Goal: Contribute content: Contribute content

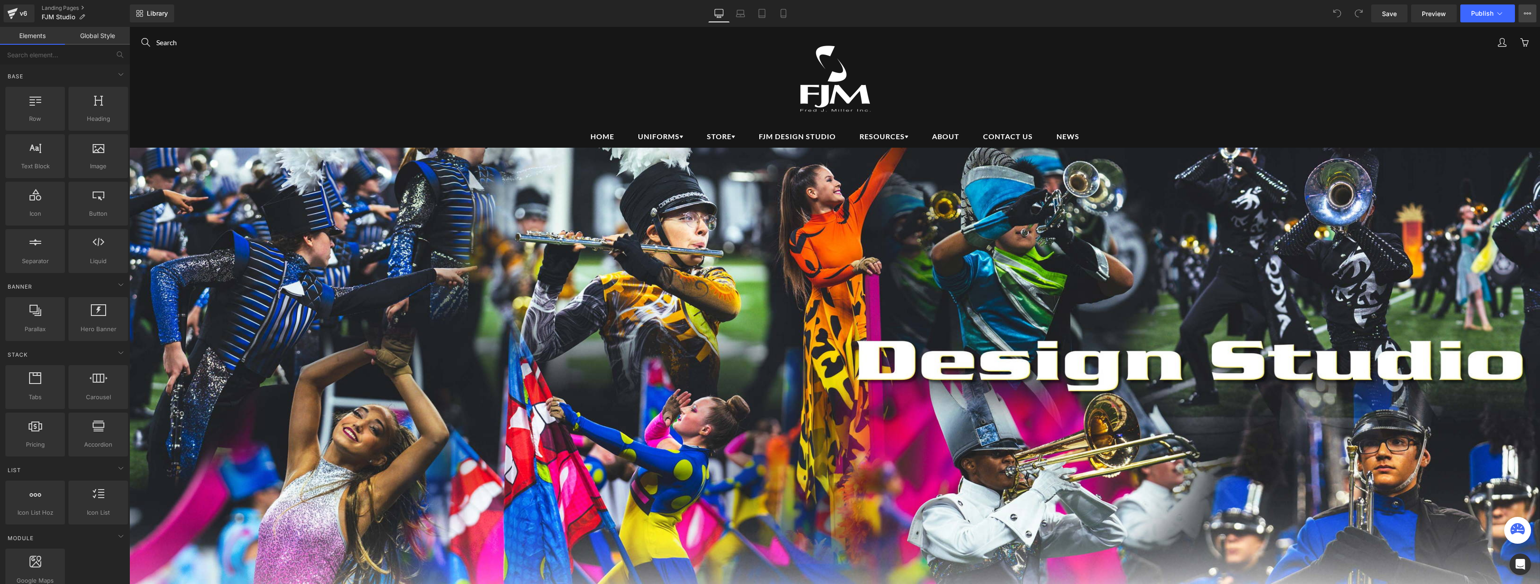
click at [1529, 17] on button "View Live Page View with current Template Save Template to Library Schedule Pub…" at bounding box center [1527, 13] width 18 height 18
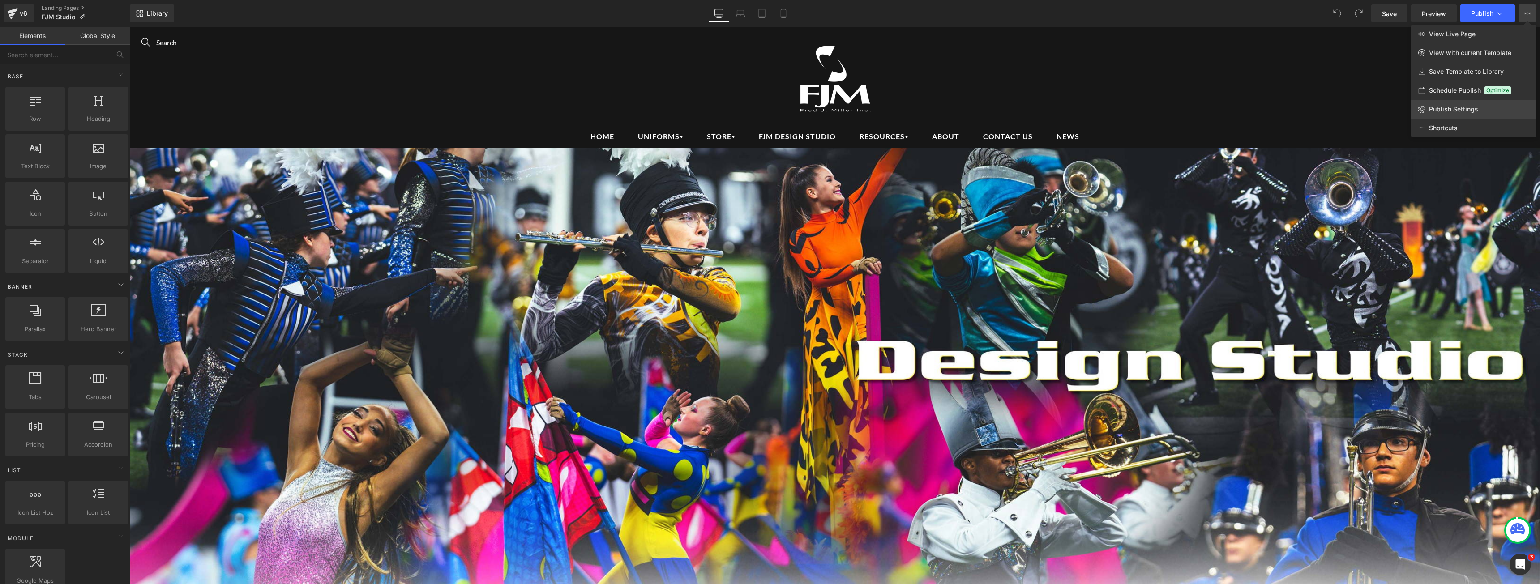
click at [1465, 105] on span "Publish Settings" at bounding box center [1453, 109] width 49 height 8
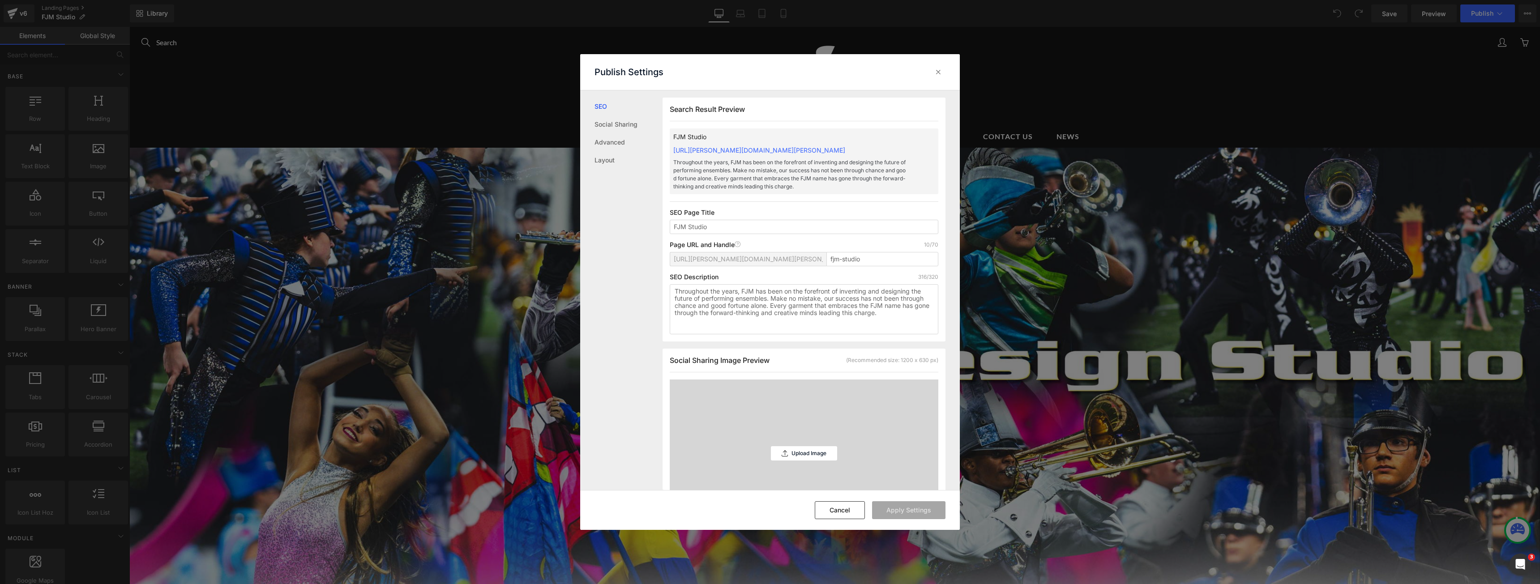
scroll to position [0, 0]
click at [938, 77] on div at bounding box center [938, 72] width 14 height 14
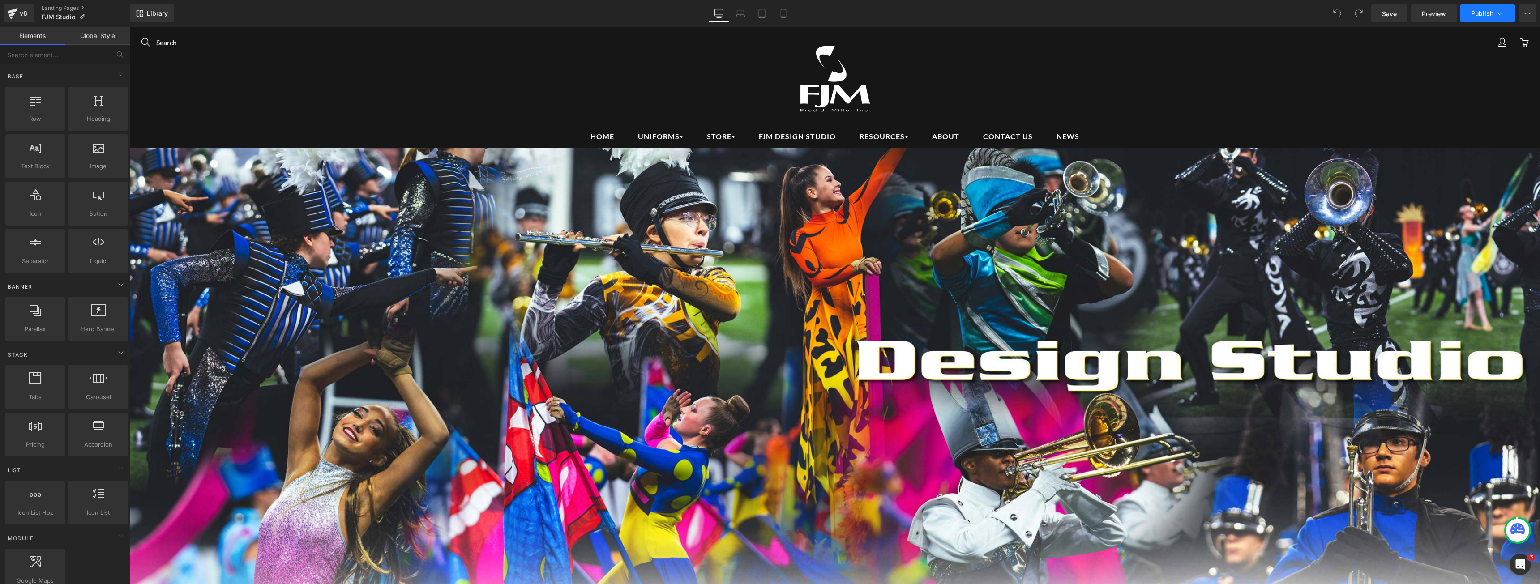
click at [1502, 15] on icon at bounding box center [1499, 13] width 9 height 9
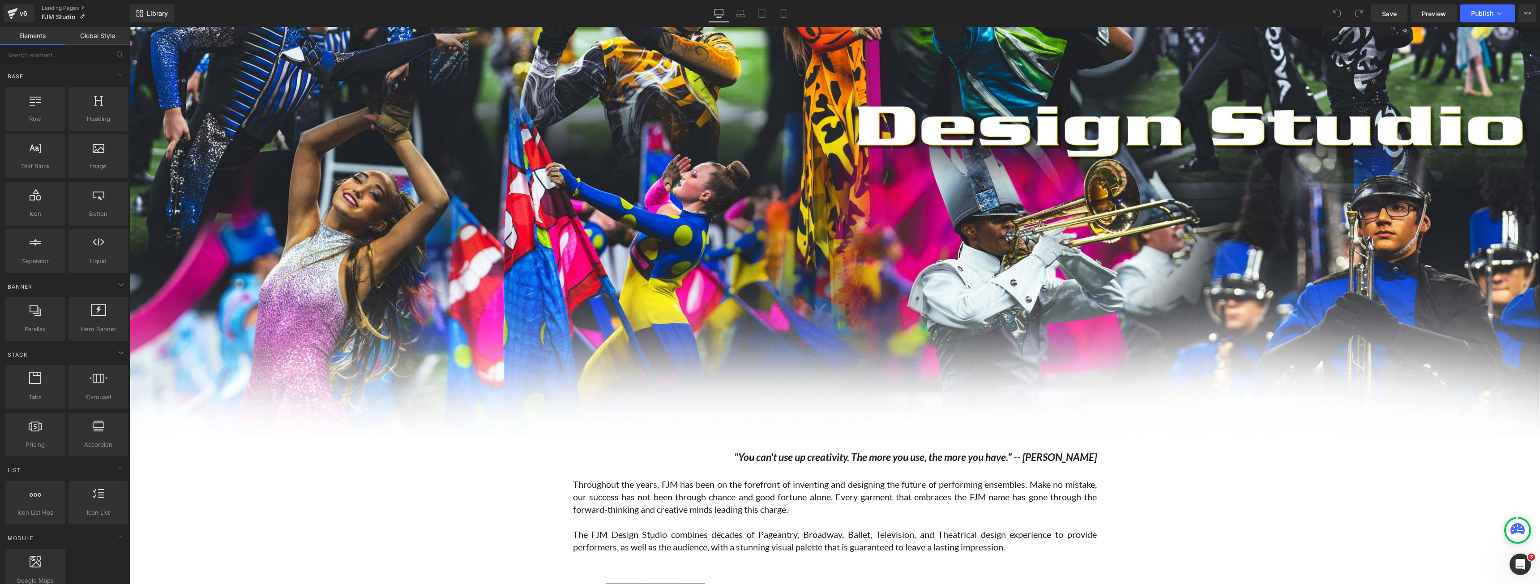
scroll to position [0, 0]
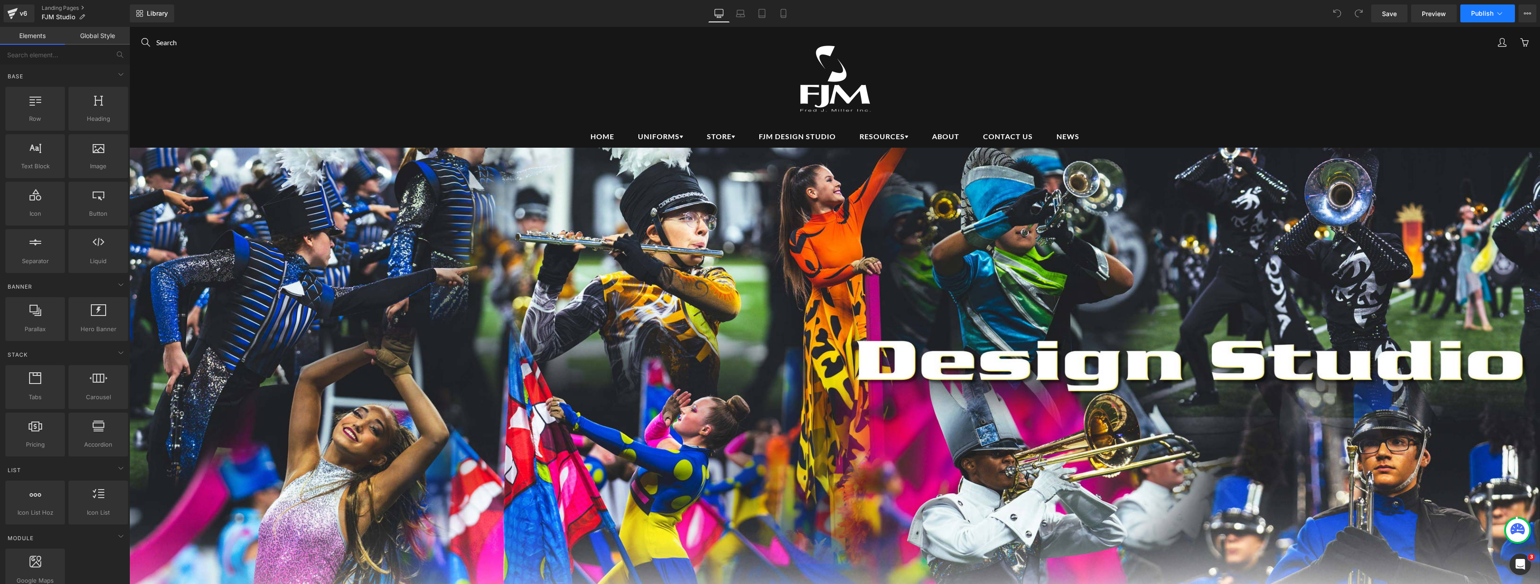
click at [1503, 14] on icon at bounding box center [1499, 13] width 9 height 9
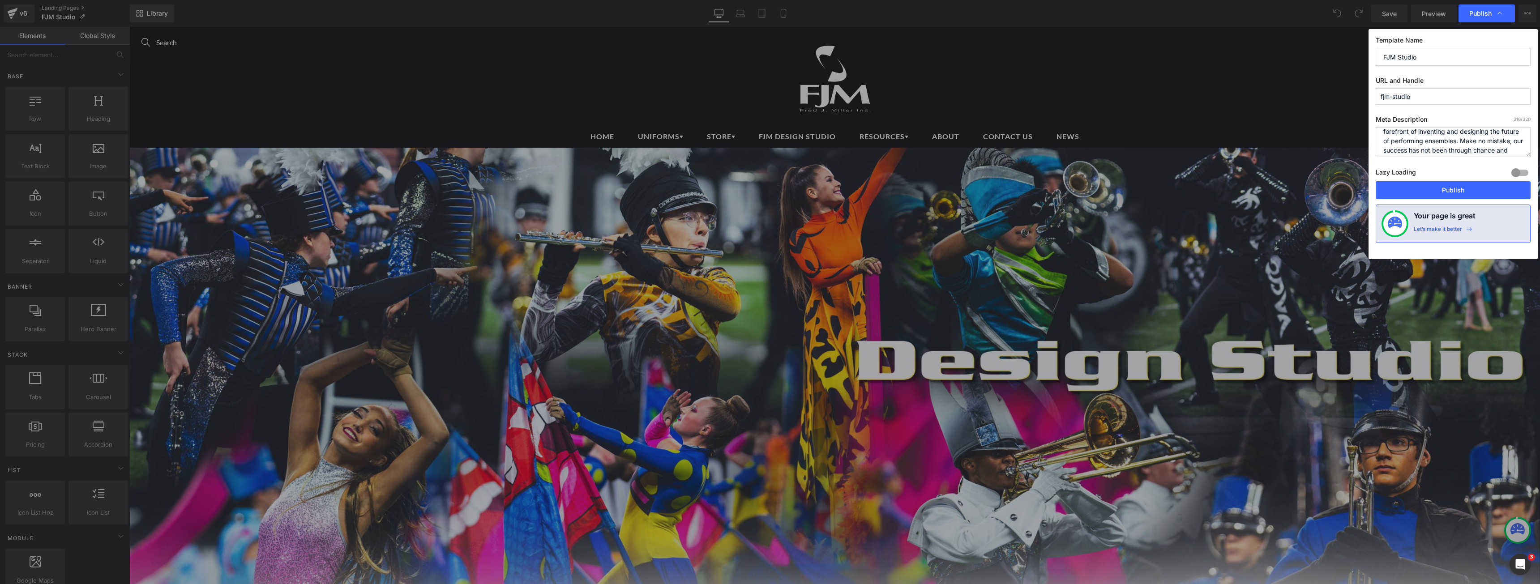
scroll to position [66, 0]
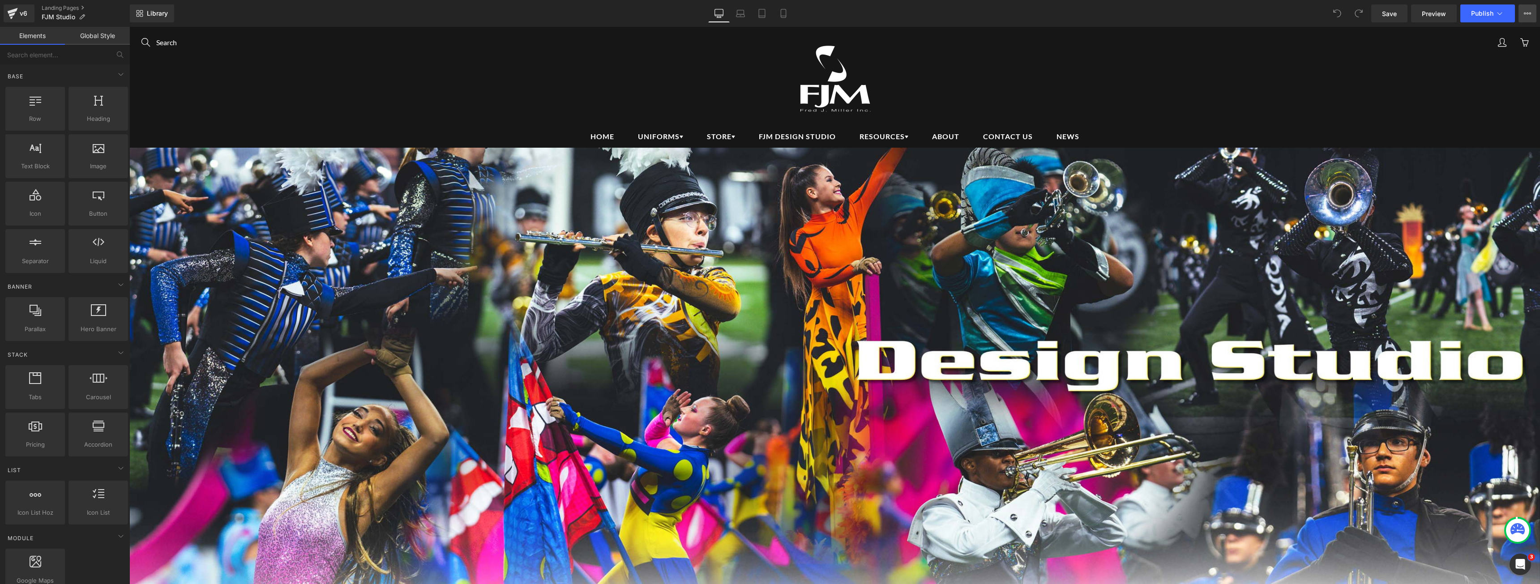
click at [1522, 15] on button "View Live Page View with current Template Save Template to Library Schedule Pub…" at bounding box center [1527, 13] width 18 height 18
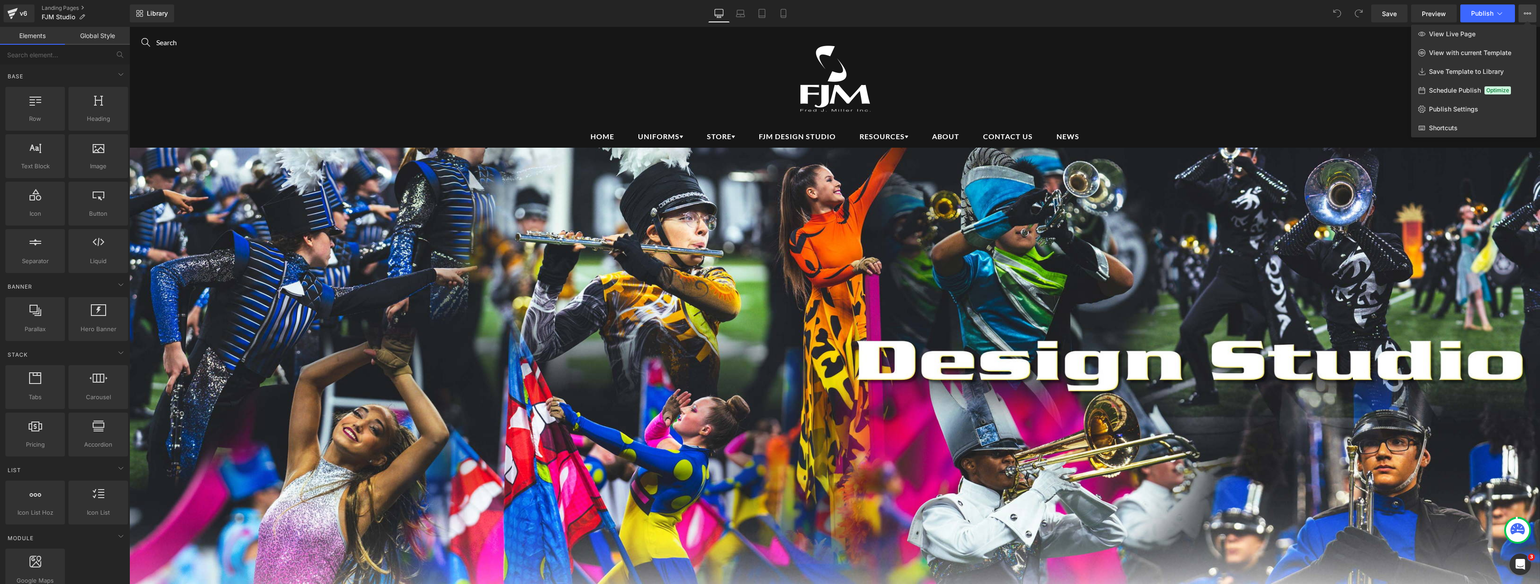
click at [220, 11] on div "Library Desktop Desktop Laptop Tablet Mobile Save Preview Publish Scheduled Vie…" at bounding box center [835, 13] width 1410 height 18
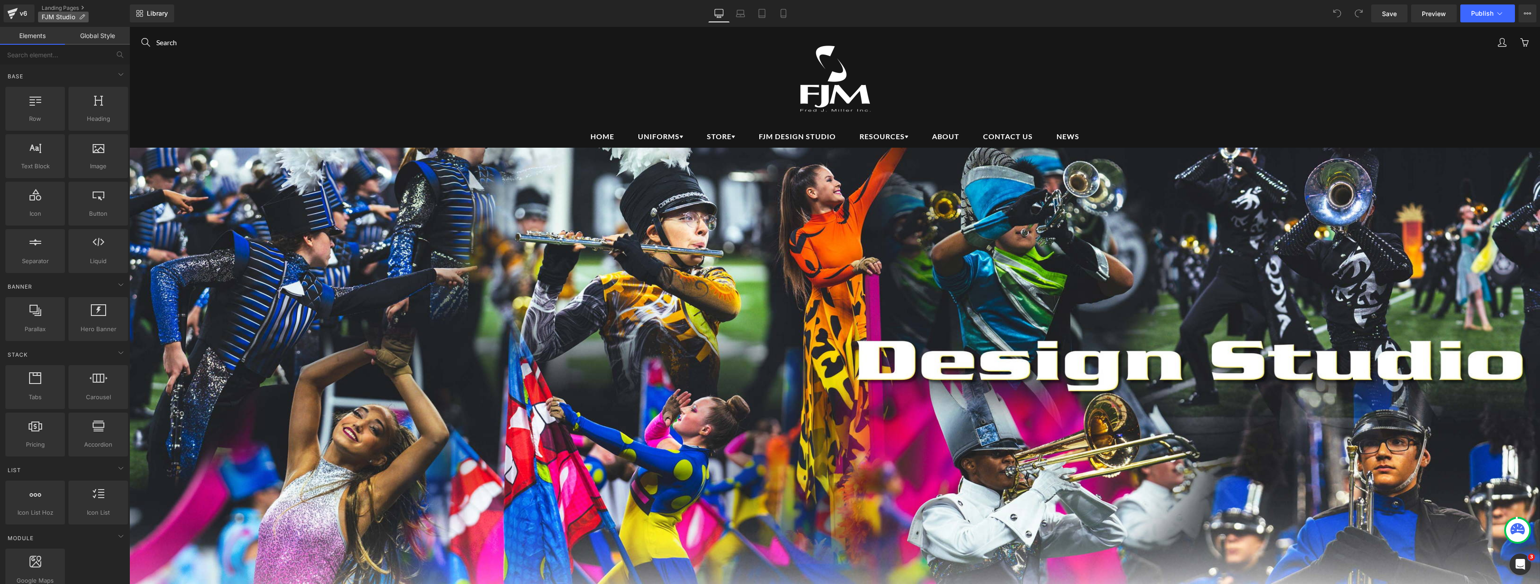
click at [80, 16] on icon at bounding box center [82, 17] width 6 height 6
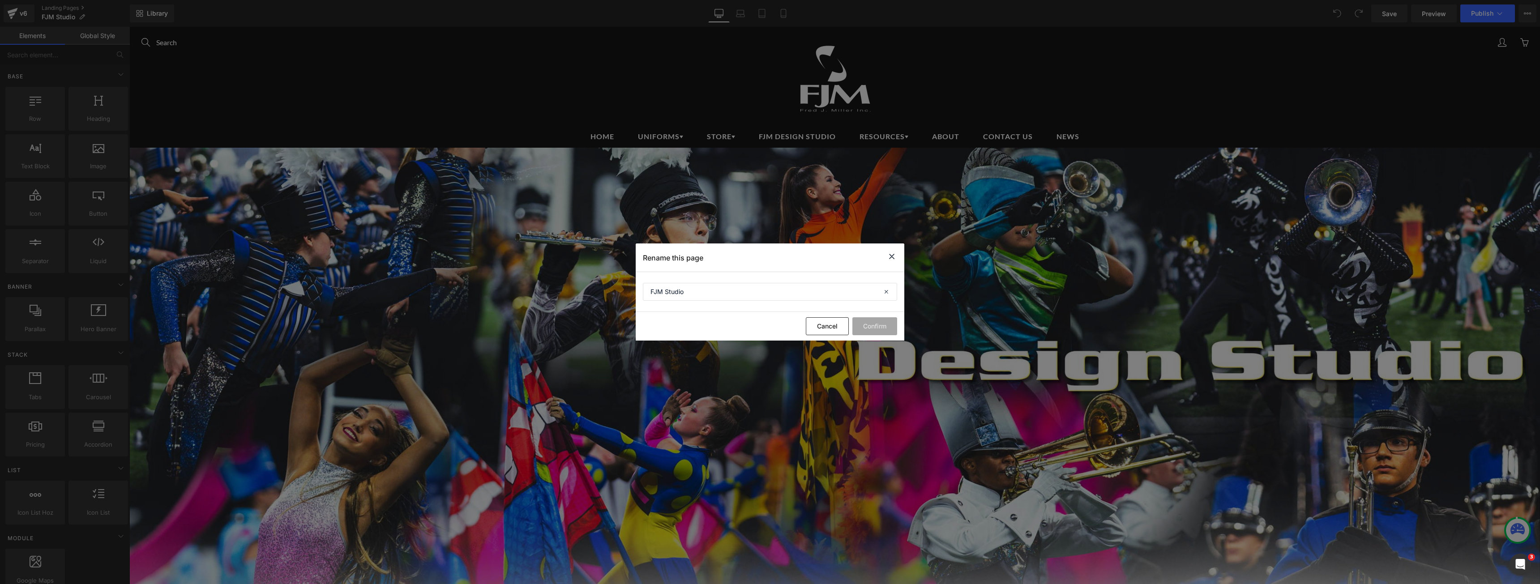
drag, startPoint x: 893, startPoint y: 259, endPoint x: 500, endPoint y: 172, distance: 402.6
click at [893, 259] on icon at bounding box center [891, 256] width 11 height 11
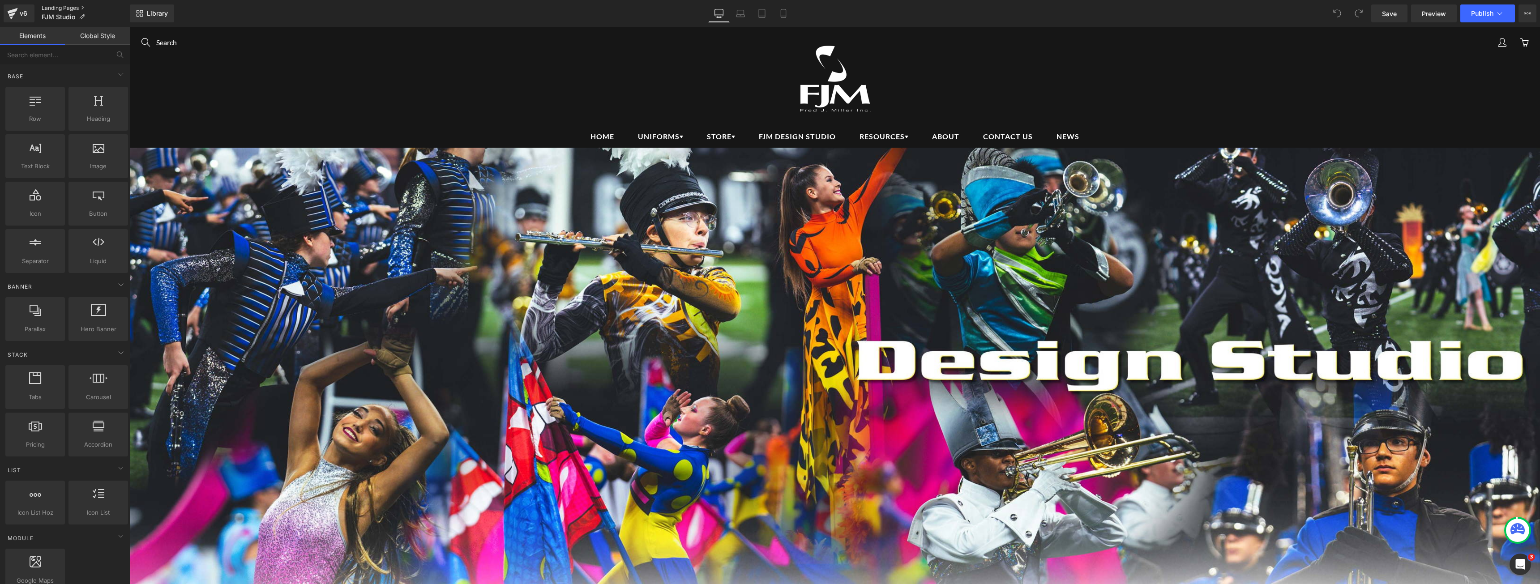
click at [60, 7] on link "Landing Pages" at bounding box center [86, 7] width 88 height 7
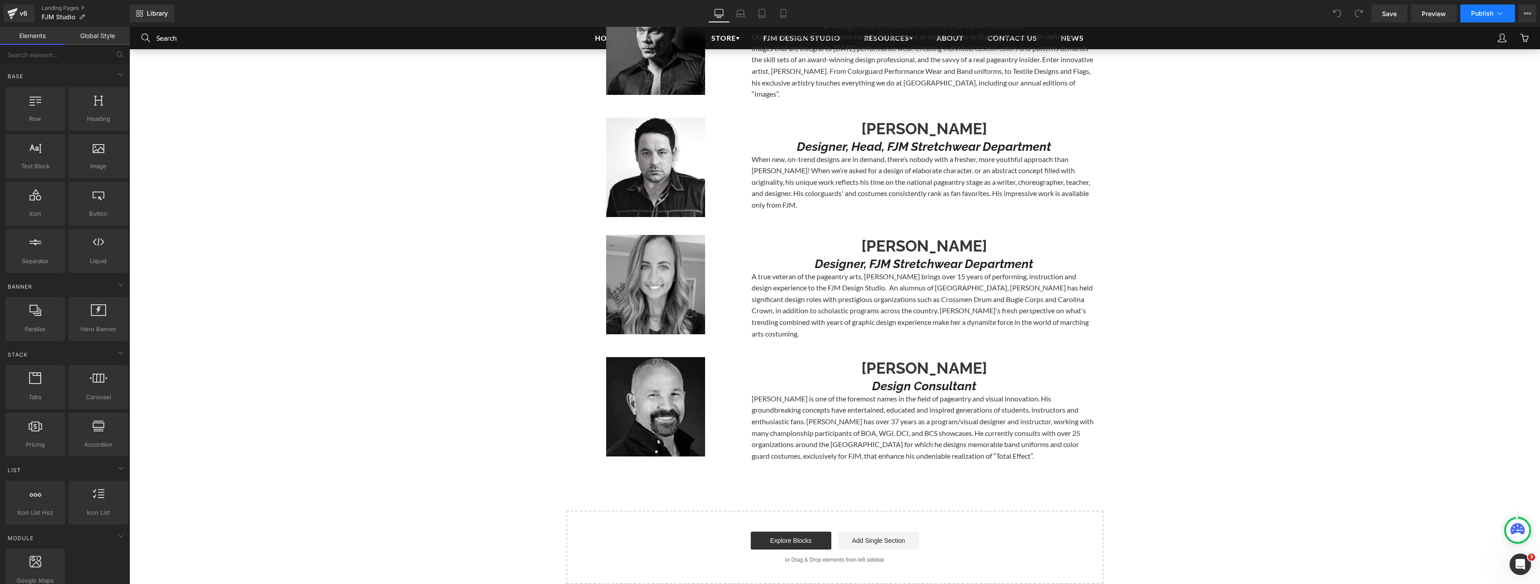
click at [1499, 14] on icon at bounding box center [1499, 13] width 5 height 3
click at [598, 225] on icon at bounding box center [601, 228] width 6 height 7
click at [610, 225] on icon at bounding box center [613, 228] width 6 height 6
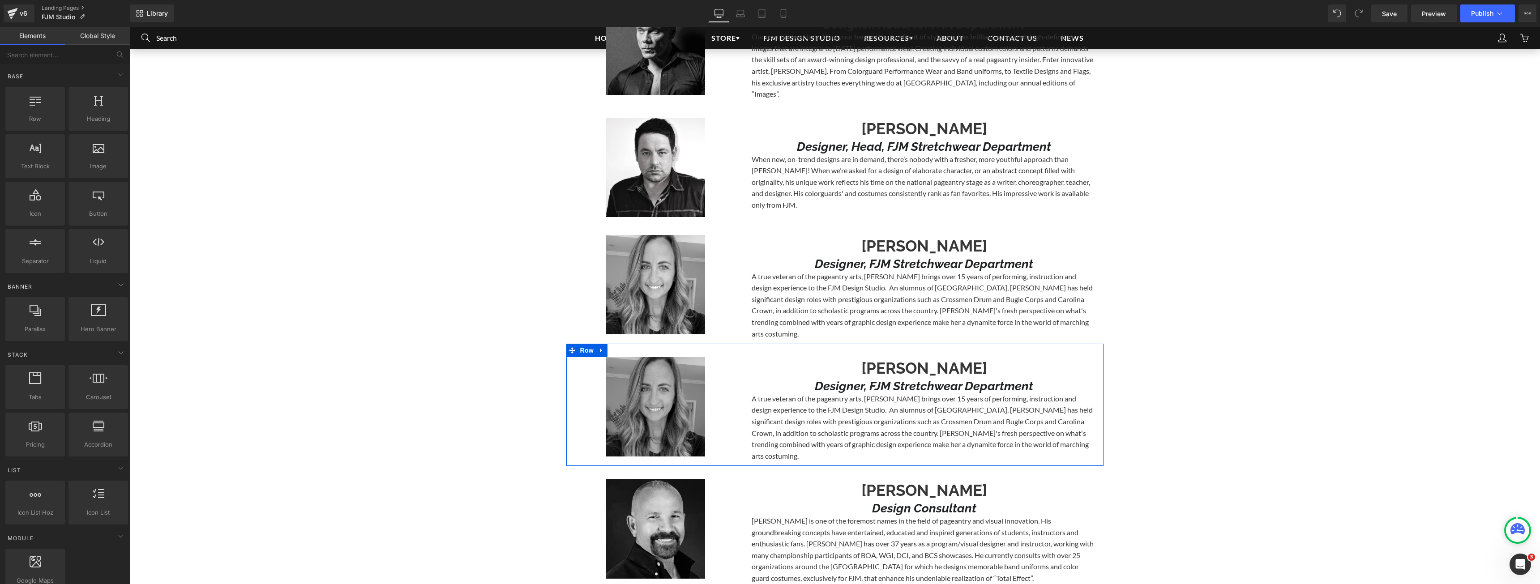
click at [653, 401] on span "Image" at bounding box center [655, 406] width 19 height 11
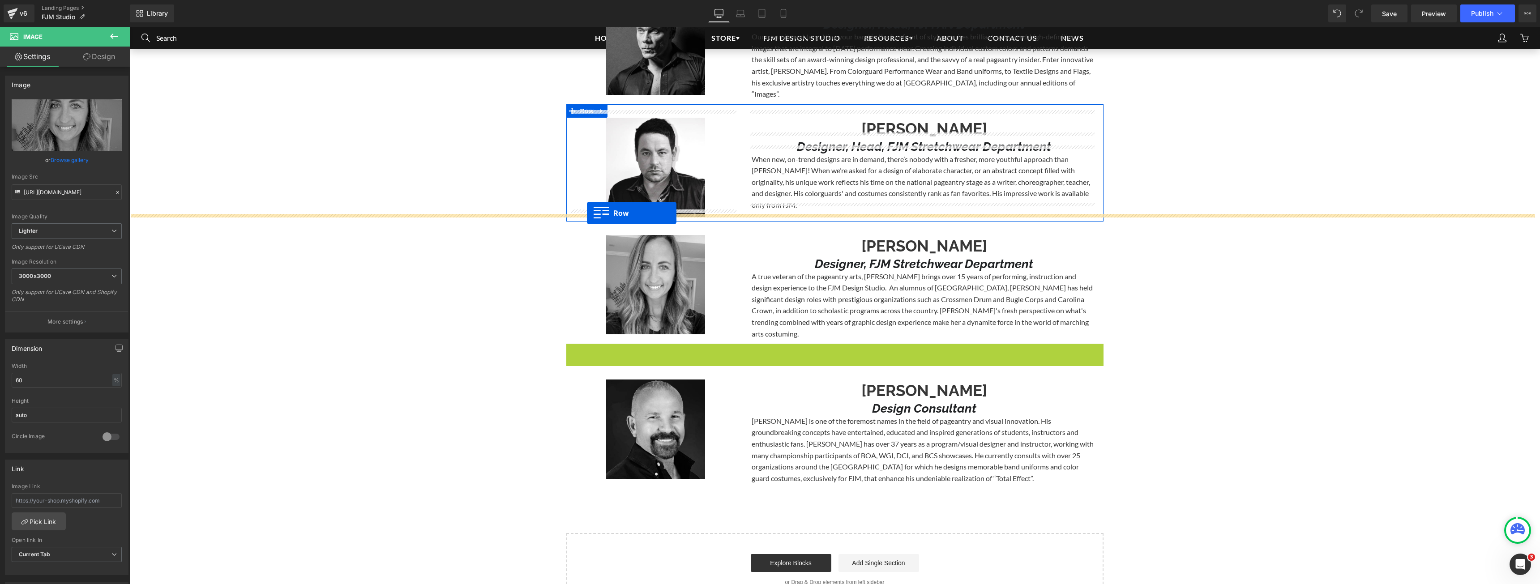
drag, startPoint x: 568, startPoint y: 340, endPoint x: 587, endPoint y: 213, distance: 128.6
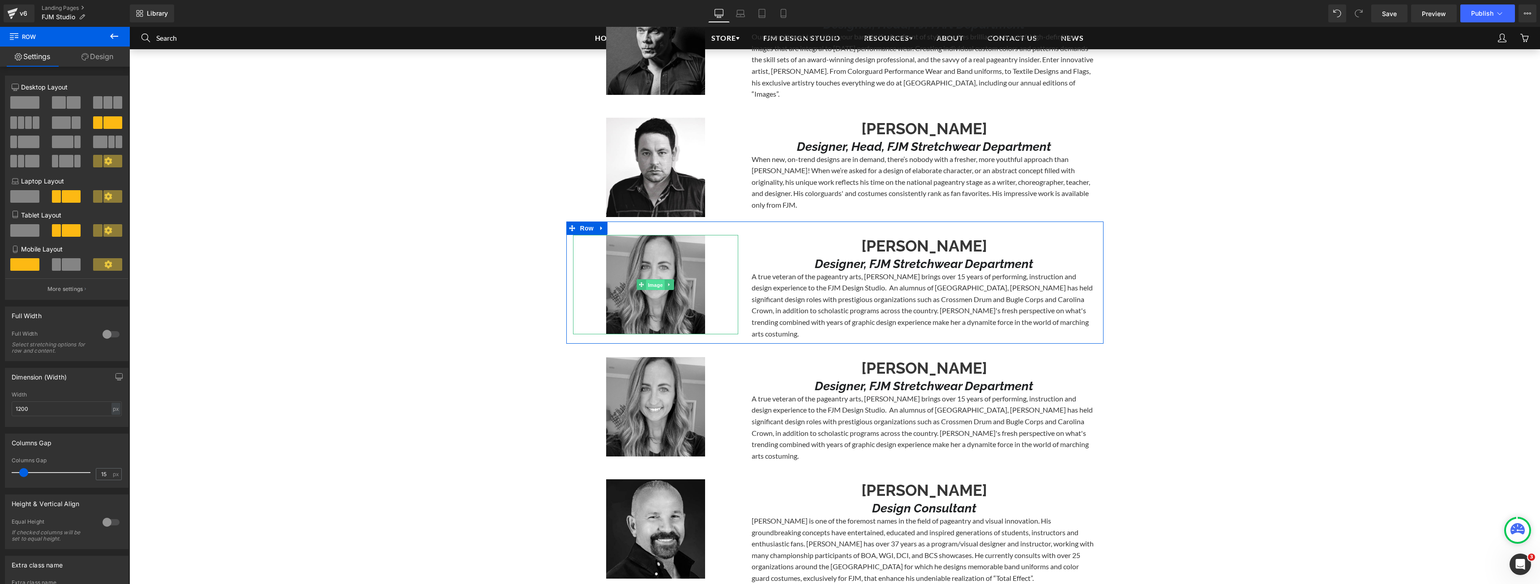
click at [650, 280] on span "Image" at bounding box center [655, 285] width 19 height 11
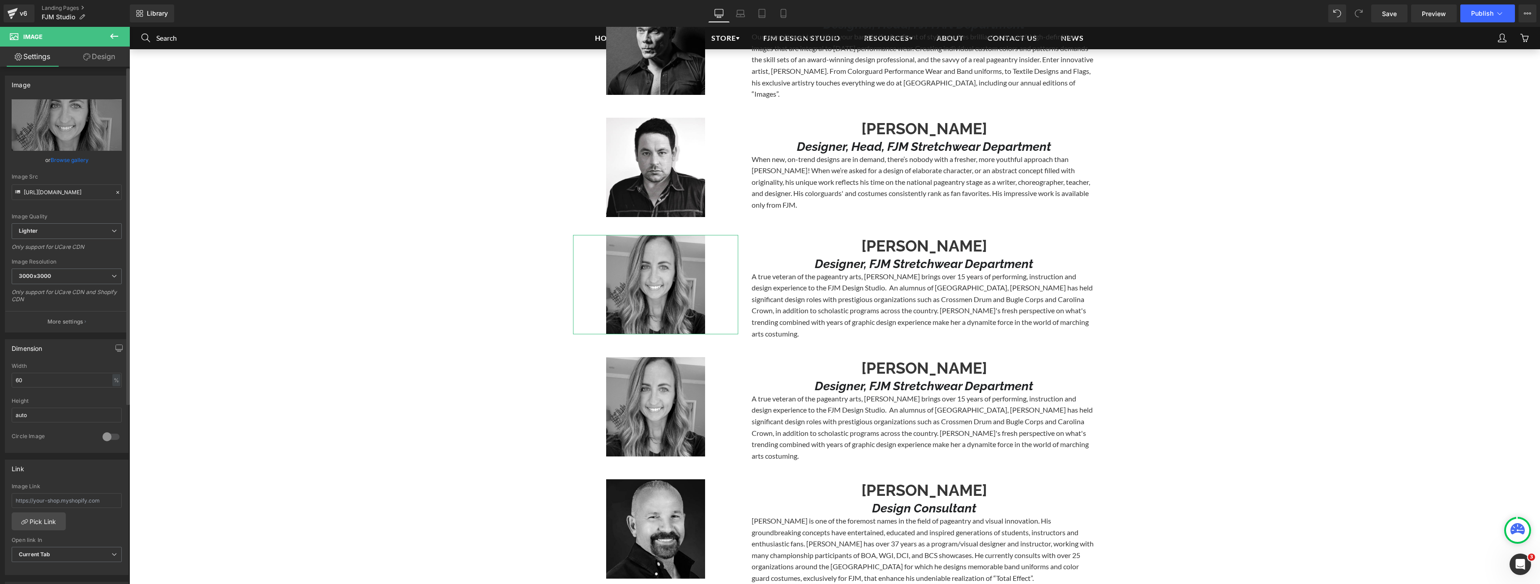
click at [65, 157] on link "Browse gallery" at bounding box center [70, 160] width 38 height 16
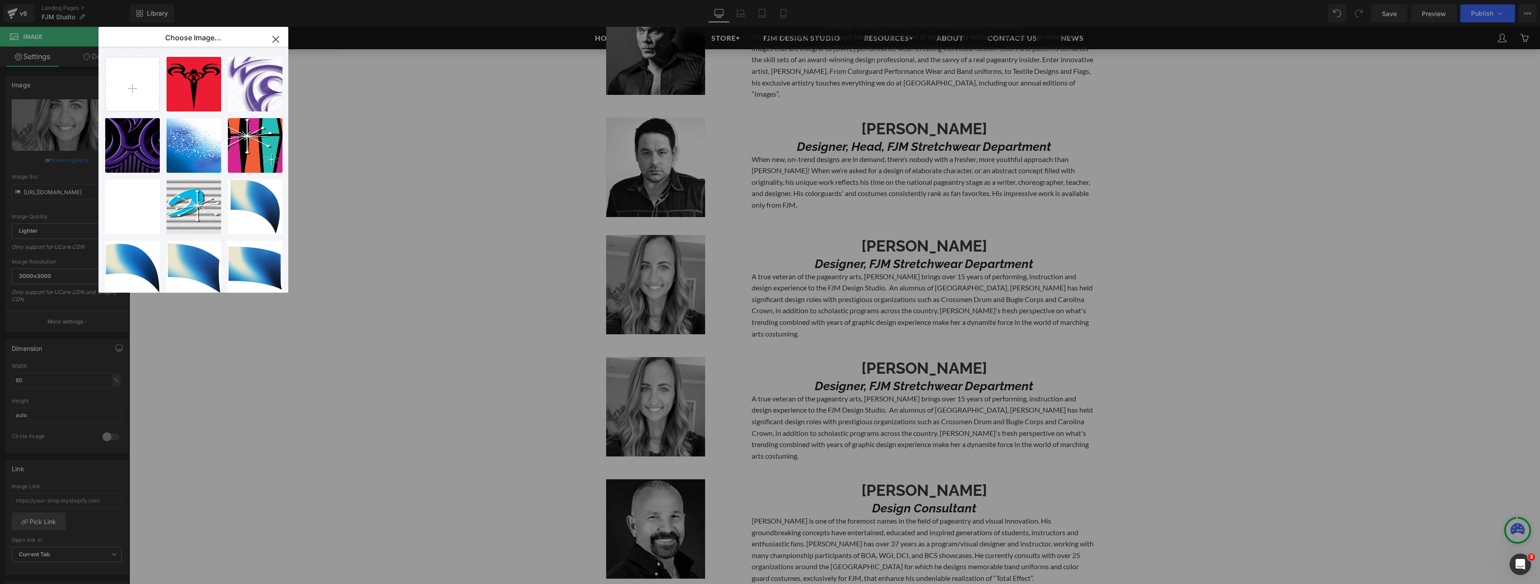
click at [270, 41] on icon "button" at bounding box center [276, 39] width 14 height 14
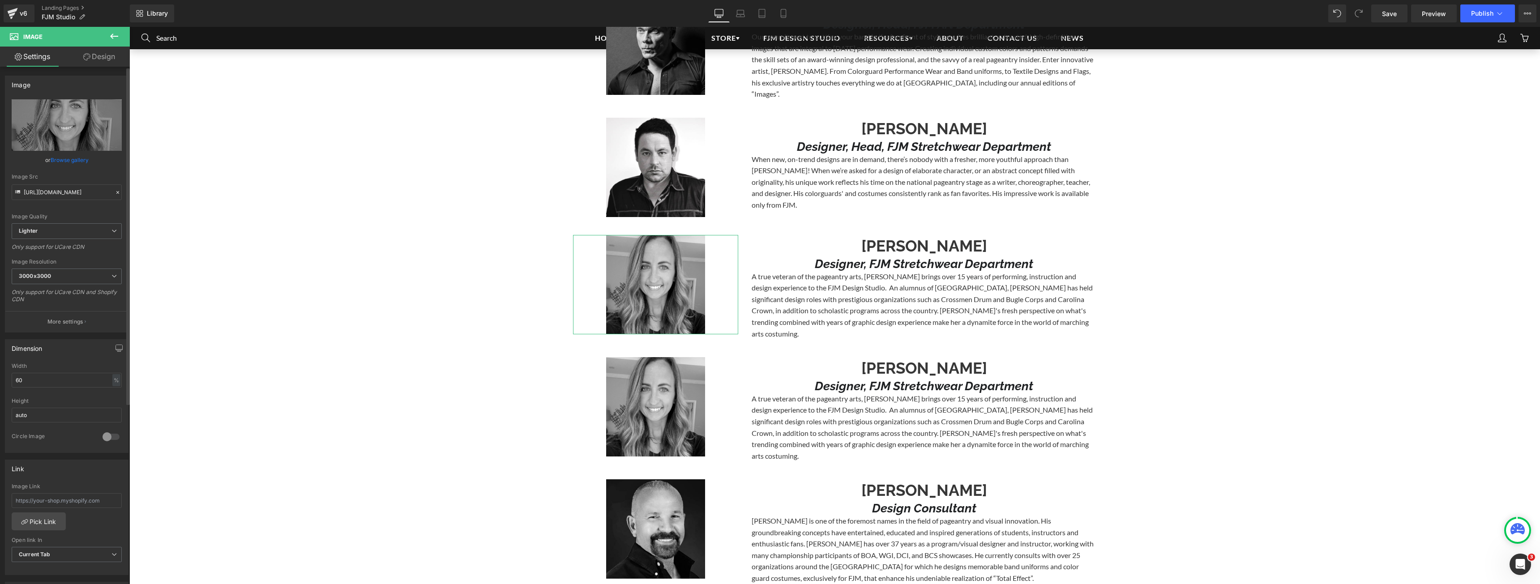
click at [68, 160] on link "Browse gallery" at bounding box center [70, 160] width 38 height 16
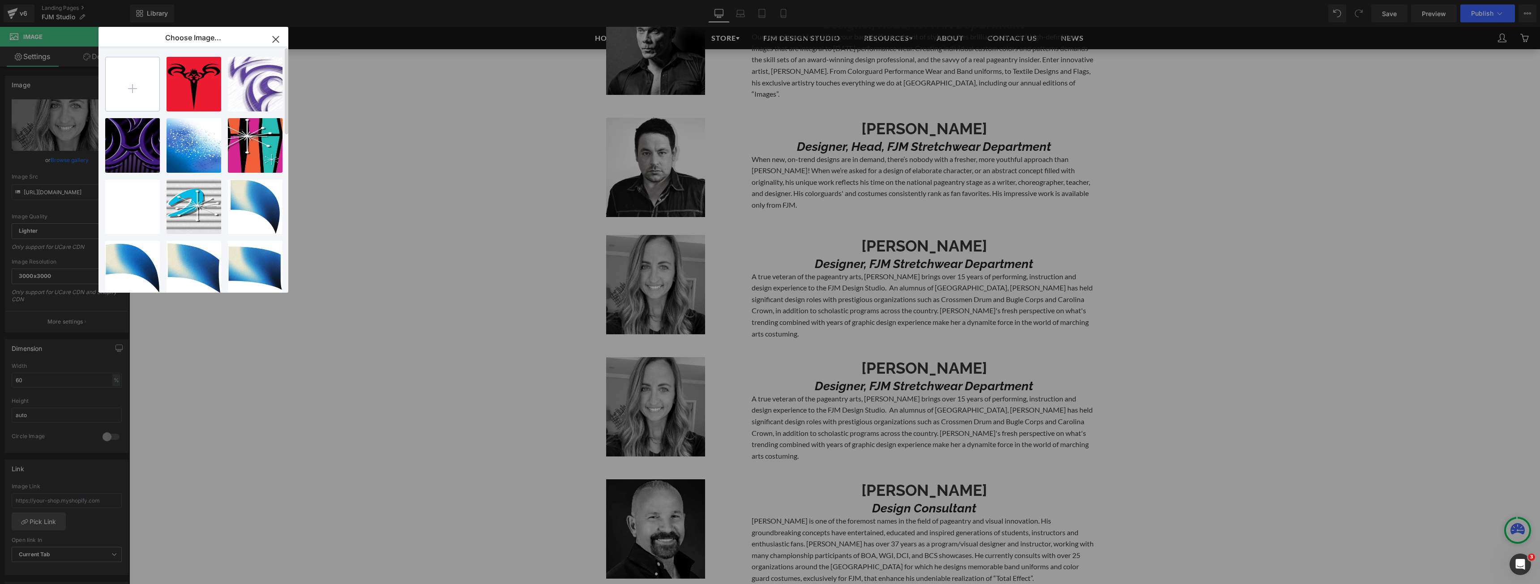
click at [131, 75] on input "file" at bounding box center [133, 84] width 54 height 54
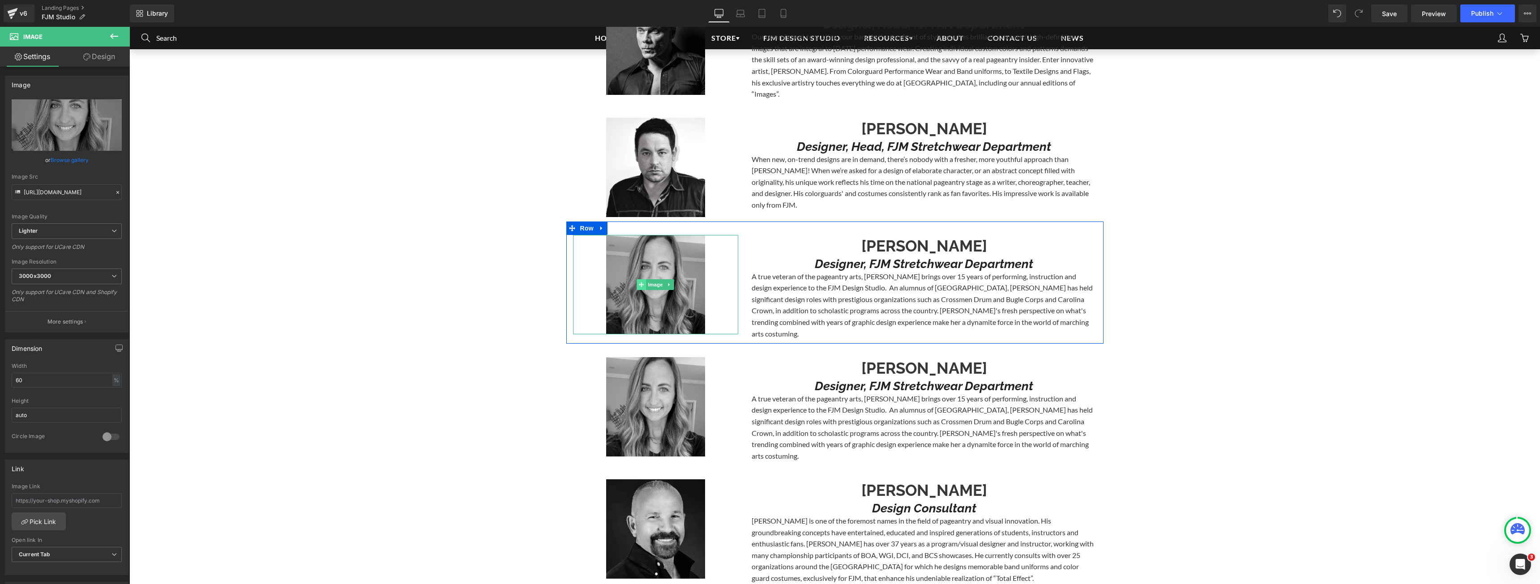
click at [639, 282] on icon at bounding box center [641, 284] width 5 height 5
click at [56, 164] on link "Browse gallery" at bounding box center [70, 160] width 38 height 16
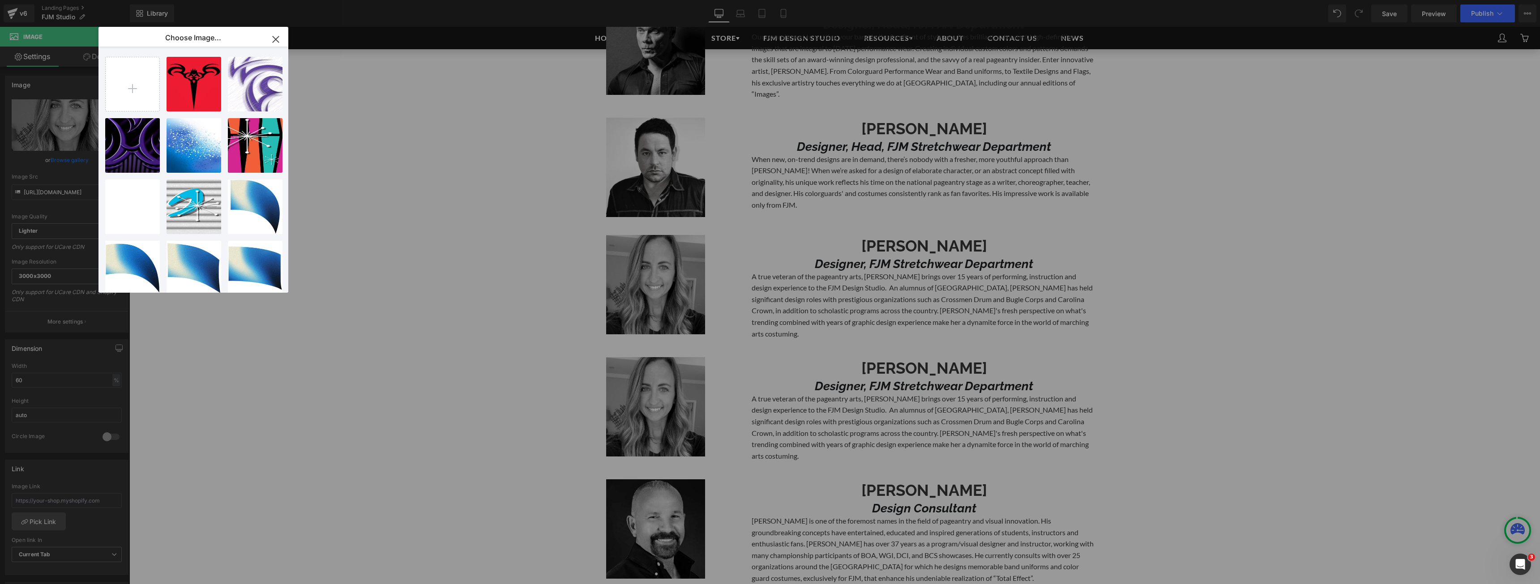
type input "C:\fakepath\tootie_headshot.jpg"
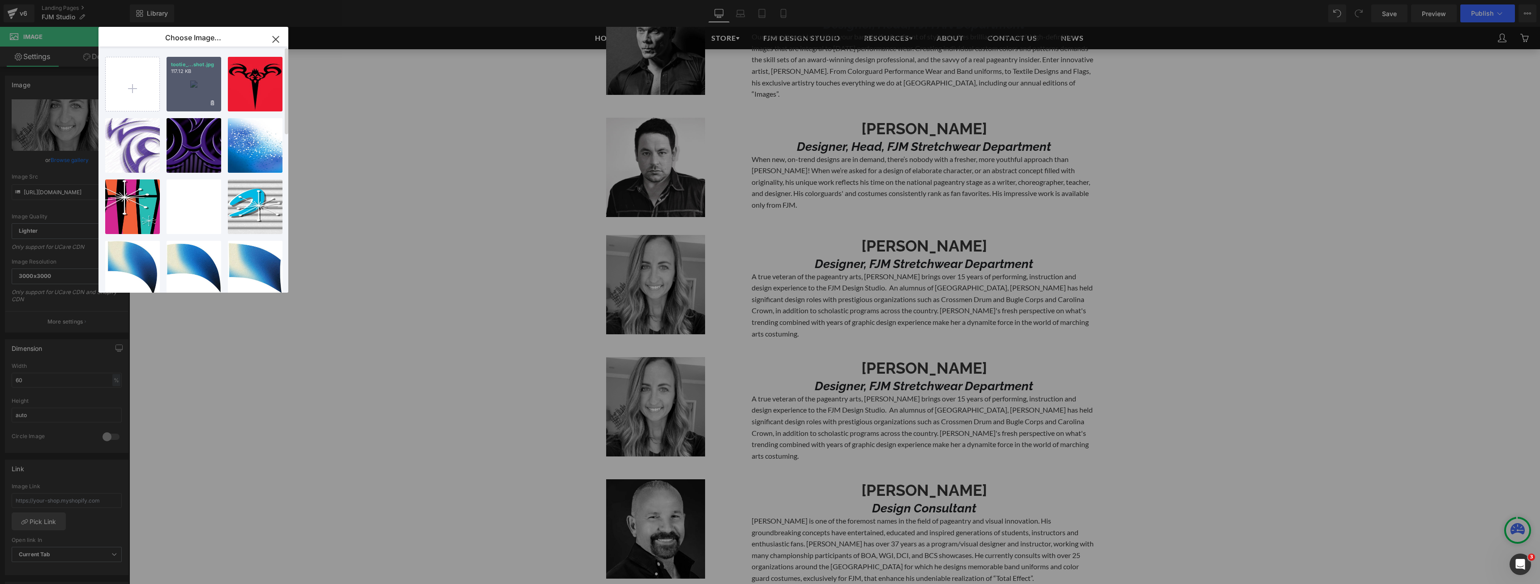
click at [196, 93] on div "tootie_...shot.jpg 117.12 KB" at bounding box center [194, 84] width 55 height 55
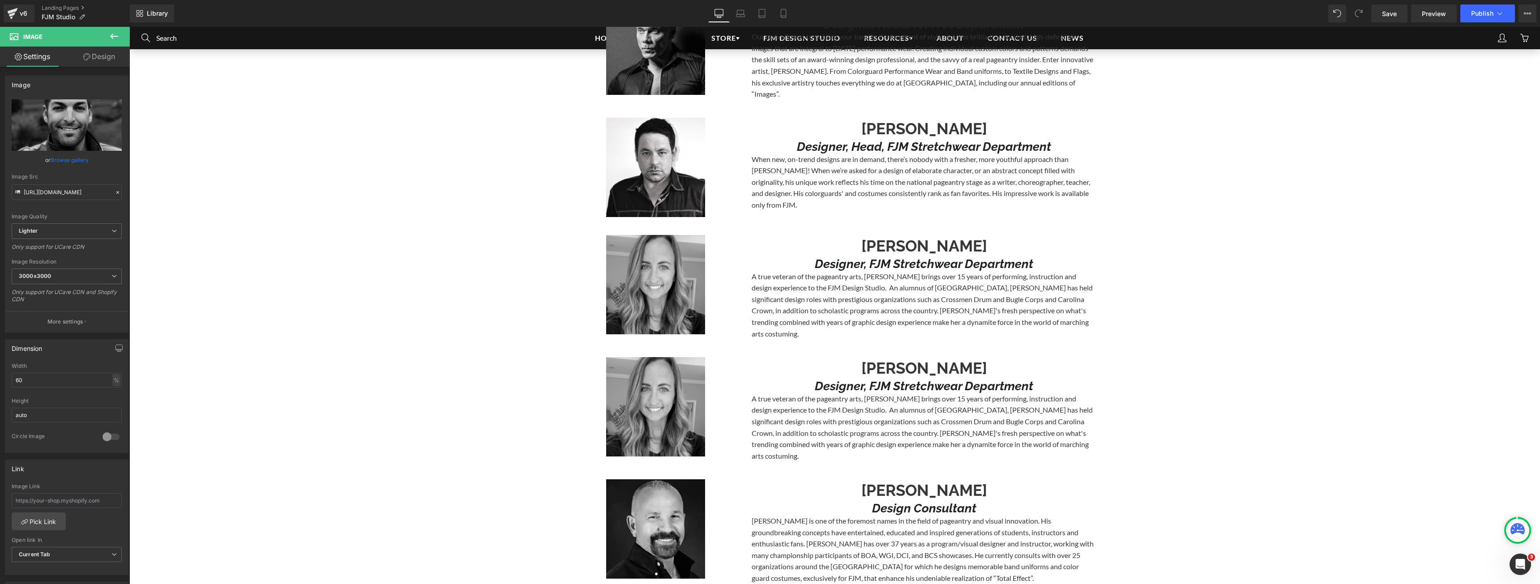
type input "[URL][DOMAIN_NAME]"
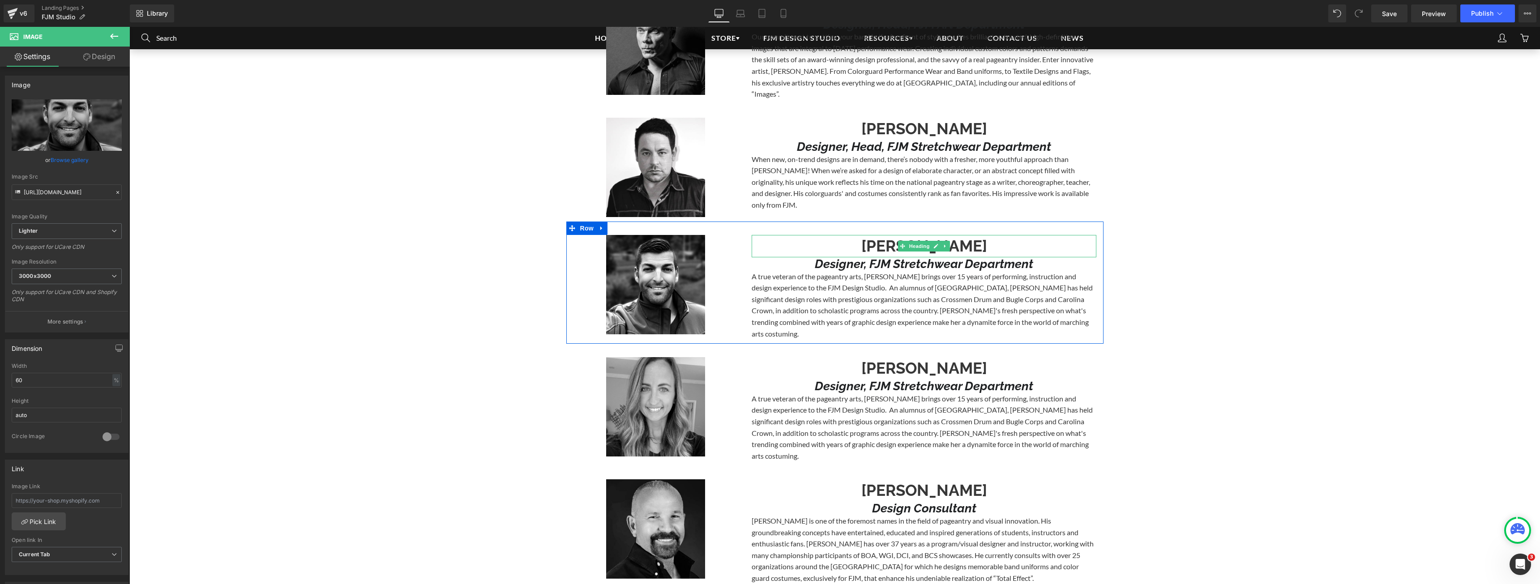
click at [871, 239] on h1 "[PERSON_NAME]" at bounding box center [924, 246] width 345 height 22
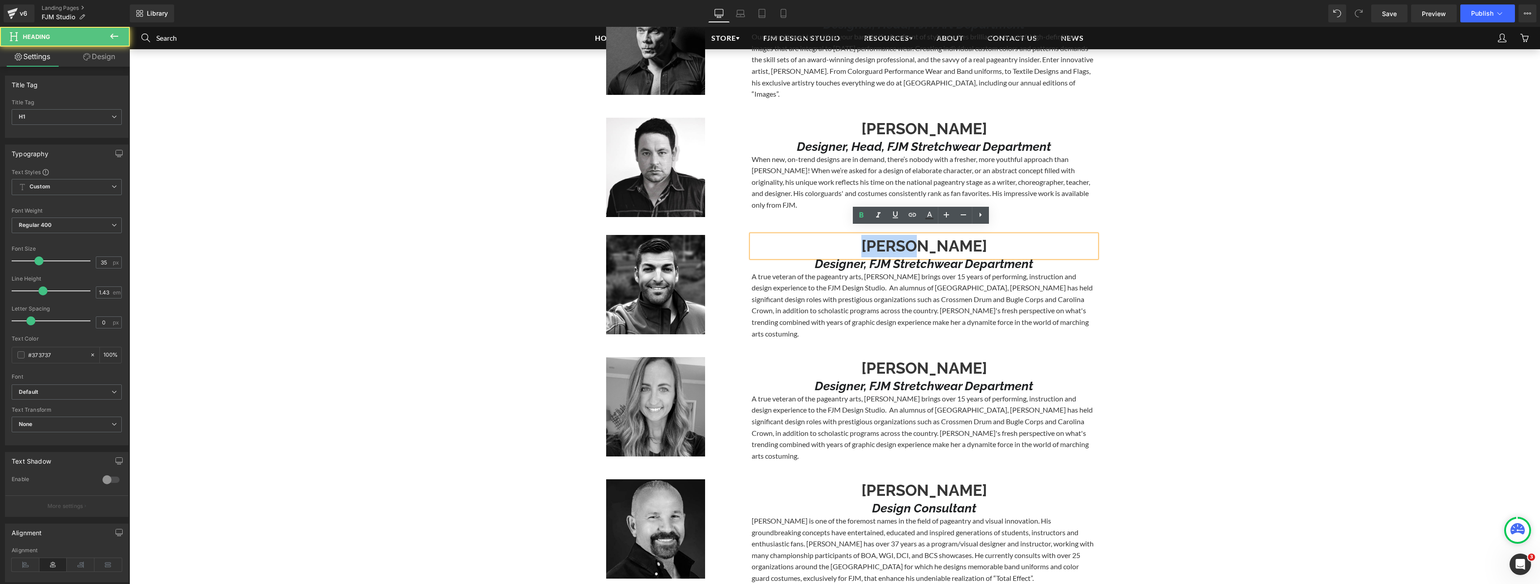
click at [871, 239] on h1 "[PERSON_NAME]" at bounding box center [924, 246] width 345 height 22
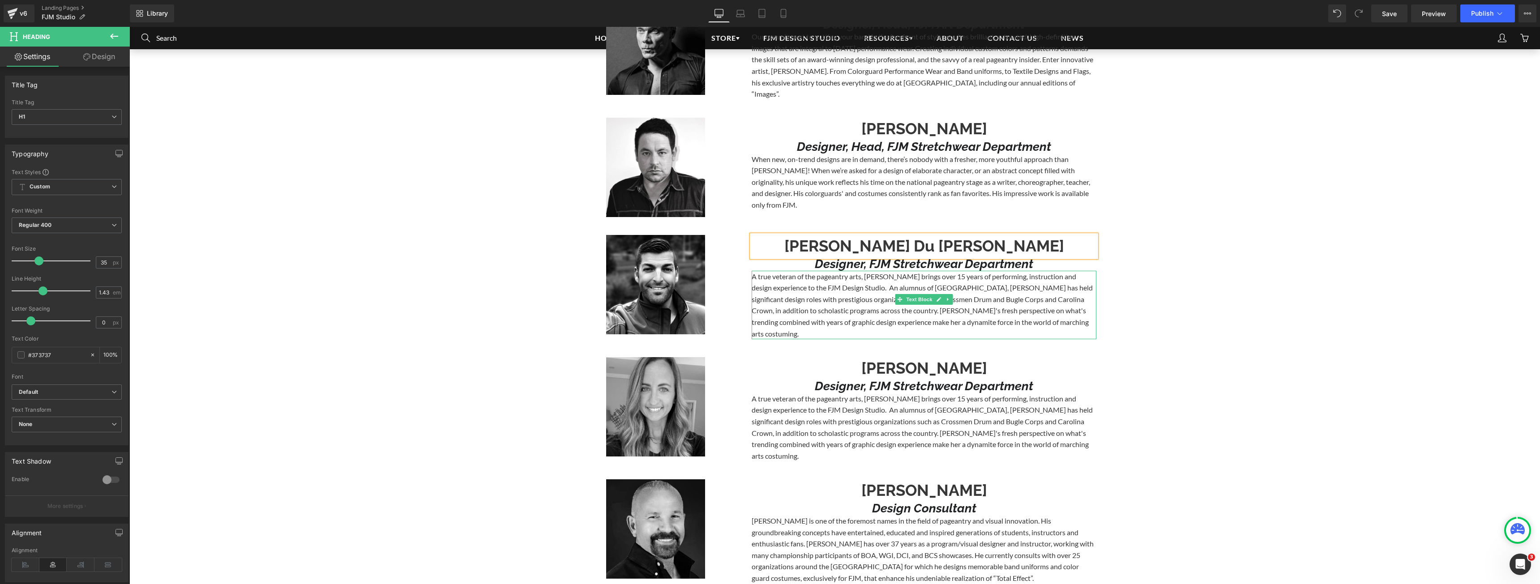
click at [873, 272] on span "A true veteran of the pageantry arts, [PERSON_NAME] brings over 15 years of per…" at bounding box center [922, 305] width 341 height 66
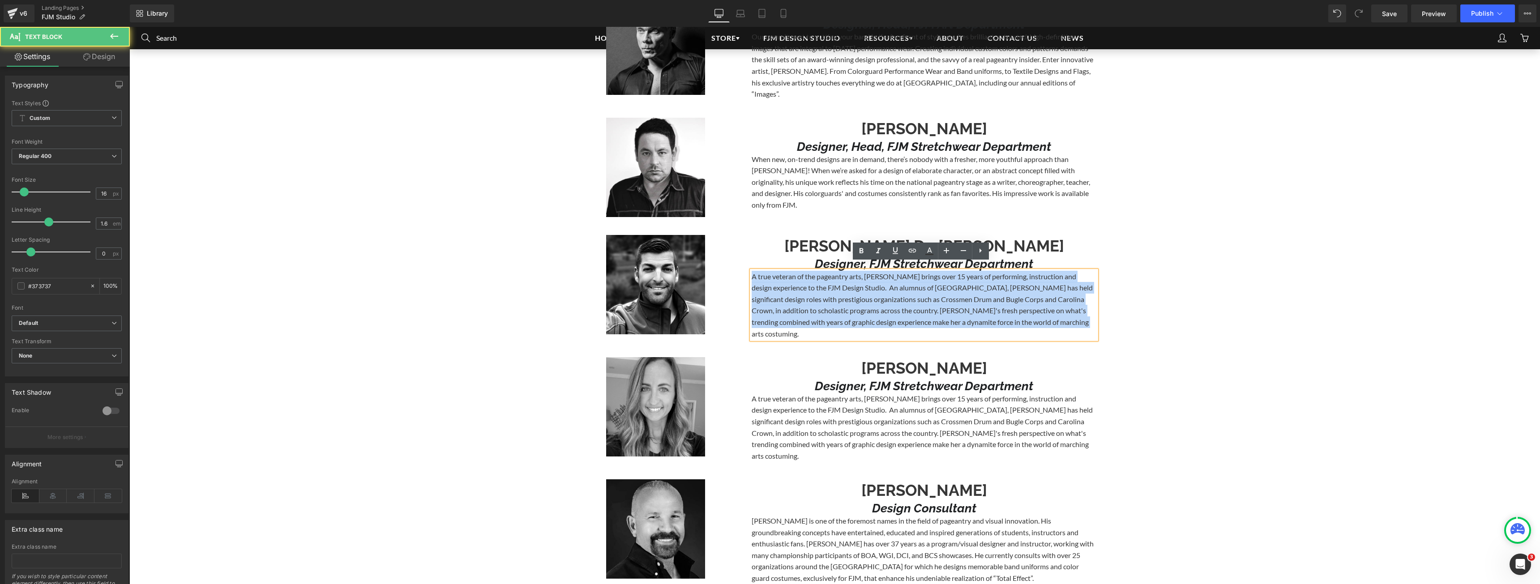
drag, startPoint x: 1072, startPoint y: 317, endPoint x: 745, endPoint y: 265, distance: 330.9
click at [745, 265] on div "[PERSON_NAME] Du [PERSON_NAME] Heading Designer, FJM Stretchwear Department Hea…" at bounding box center [924, 287] width 358 height 104
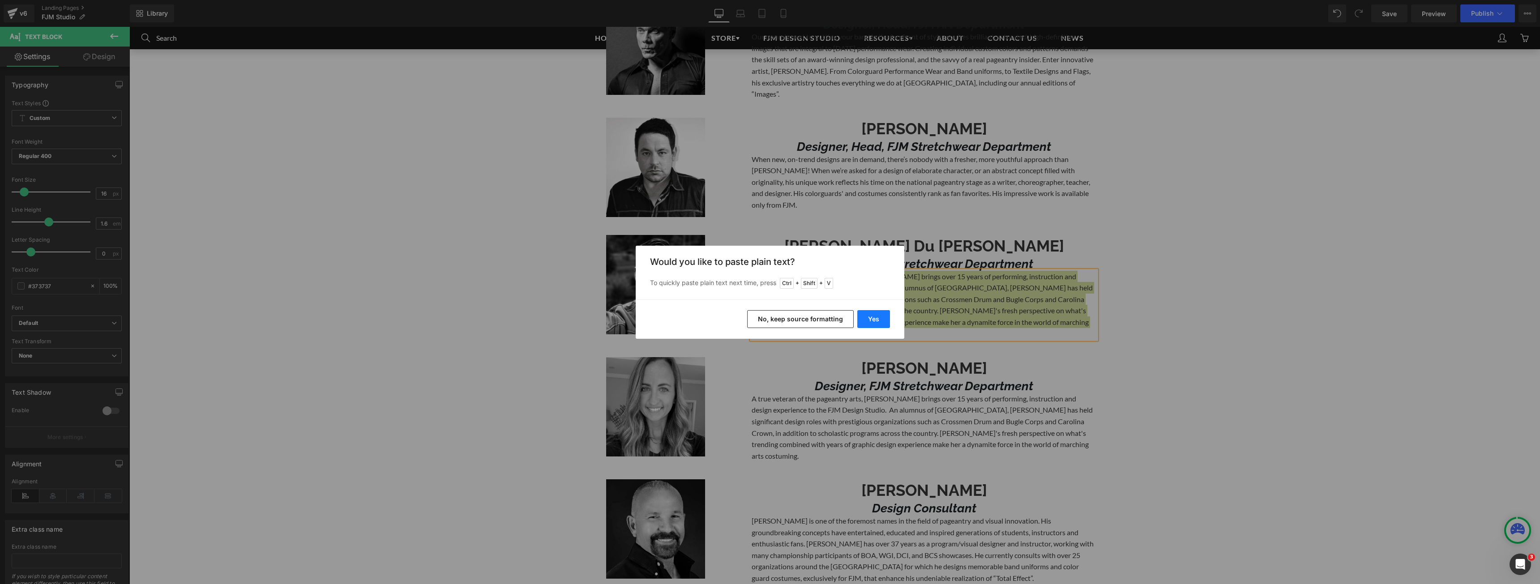
click at [868, 320] on button "Yes" at bounding box center [873, 319] width 33 height 18
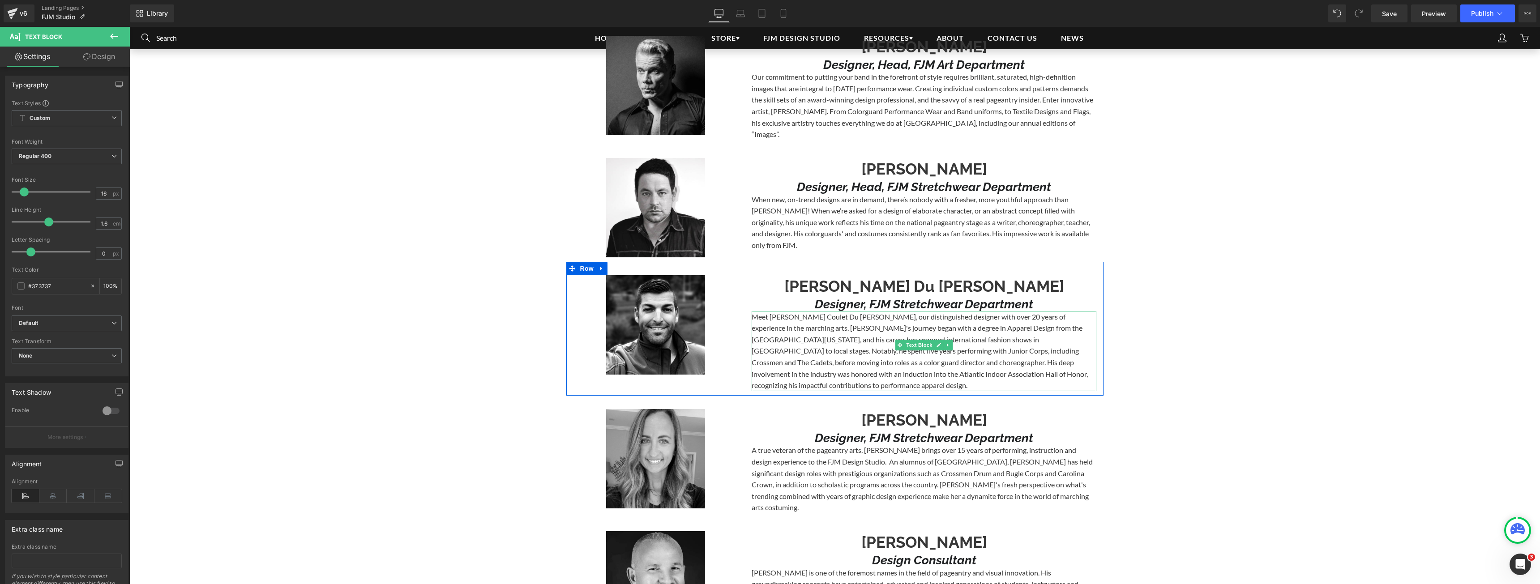
scroll to position [1029, 0]
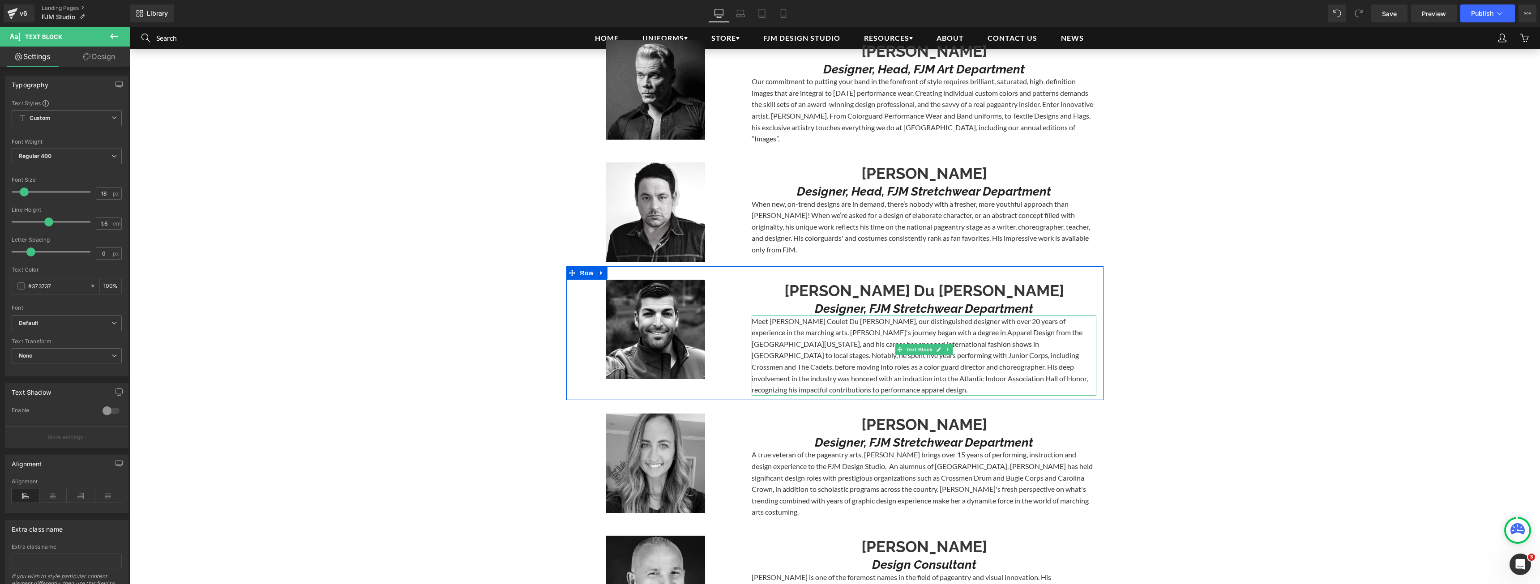
click at [1027, 325] on p "Meet [PERSON_NAME] Coulet Du [PERSON_NAME], our distinguished designer with ove…" at bounding box center [924, 356] width 345 height 80
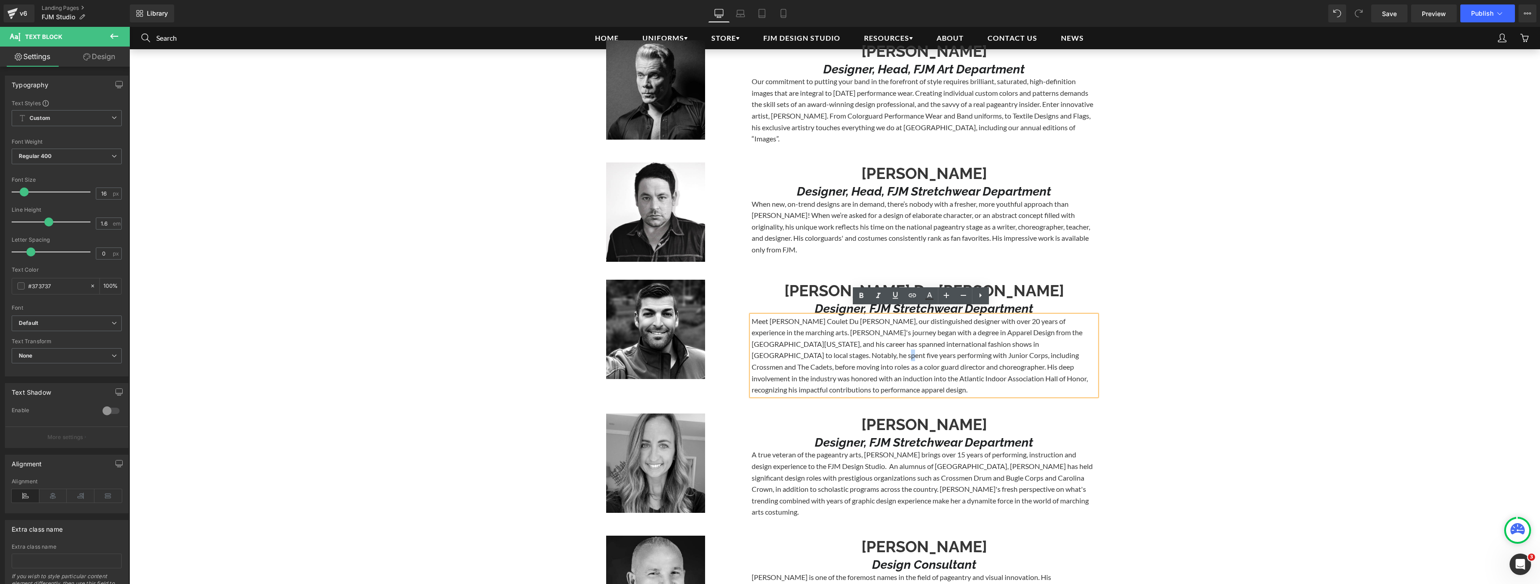
drag, startPoint x: 789, startPoint y: 348, endPoint x: 785, endPoint y: 347, distance: 4.6
click at [785, 347] on p "Meet [PERSON_NAME] Coulet Du [PERSON_NAME], our distinguished designer with ove…" at bounding box center [924, 356] width 345 height 80
click at [800, 350] on p "Meet [PERSON_NAME] Coulet Du [PERSON_NAME], our distinguished designer with ove…" at bounding box center [924, 356] width 345 height 80
drag, startPoint x: 789, startPoint y: 349, endPoint x: 1066, endPoint y: 337, distance: 277.7
click at [1066, 337] on p "Meet [PERSON_NAME] Coulet Du [PERSON_NAME], our distinguished designer with ove…" at bounding box center [924, 356] width 345 height 80
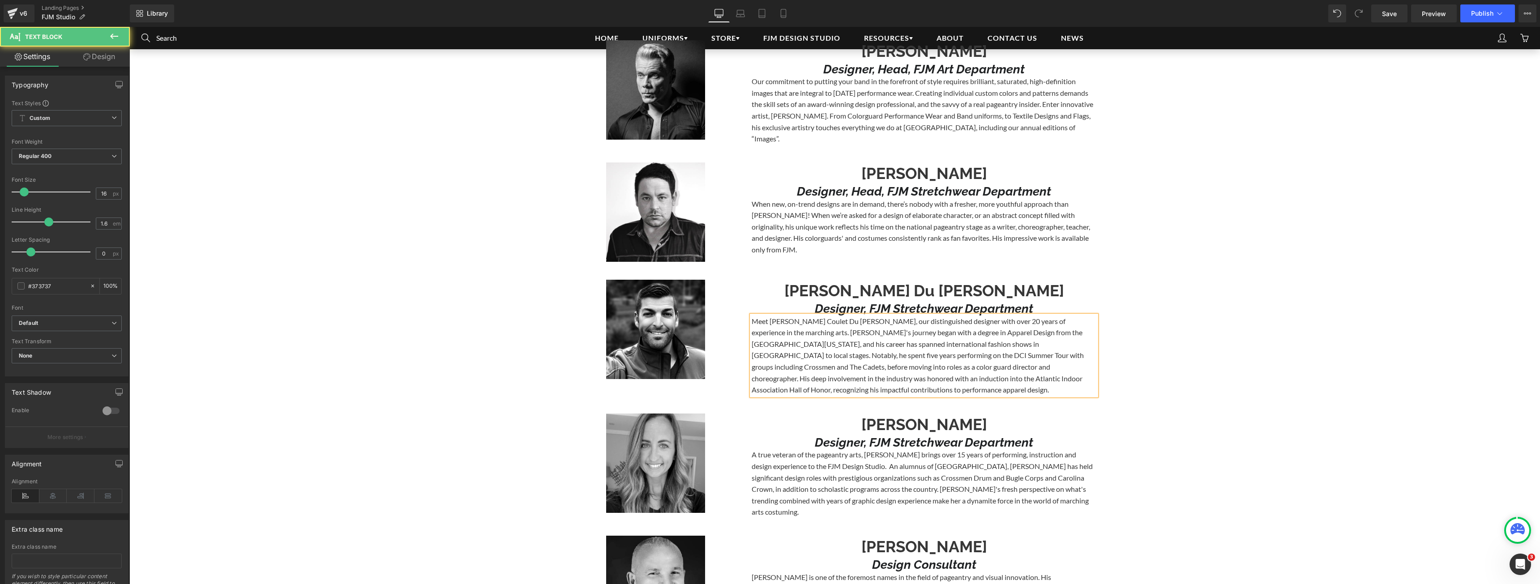
click at [799, 381] on p "Meet [PERSON_NAME] Coulet Du [PERSON_NAME], our distinguished designer with ove…" at bounding box center [924, 356] width 345 height 80
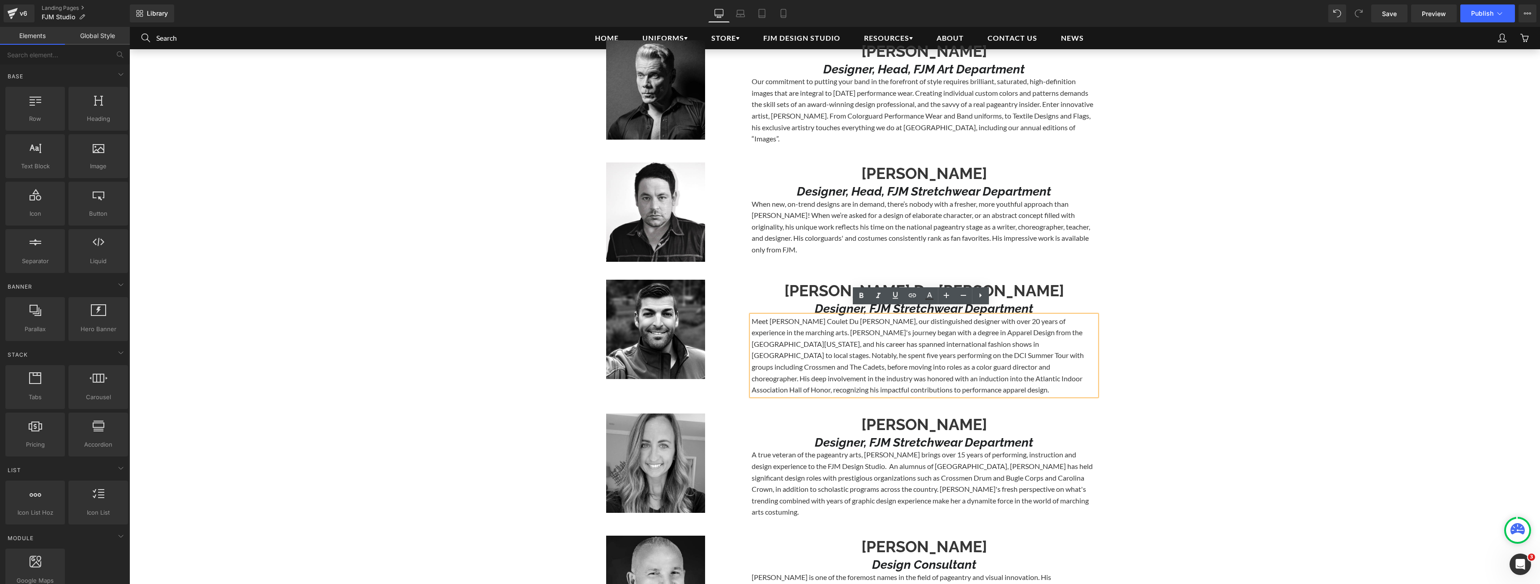
click at [1488, 14] on span "Publish" at bounding box center [1482, 13] width 22 height 7
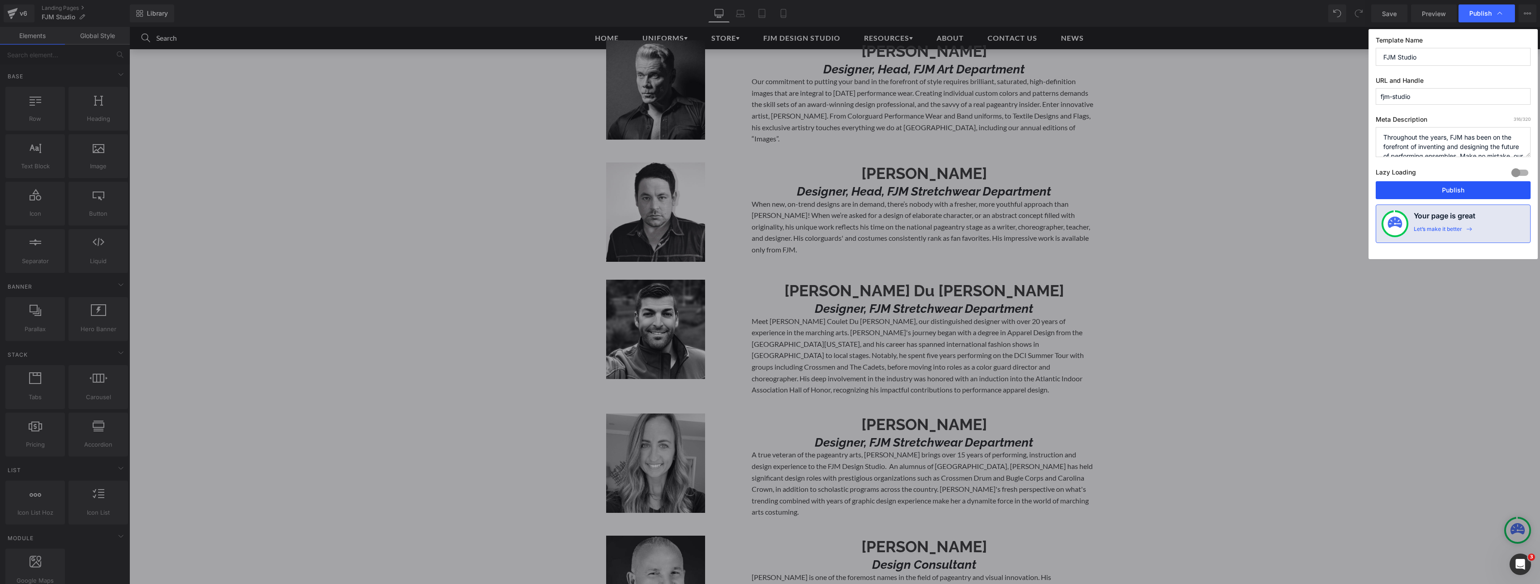
click at [1465, 183] on button "Publish" at bounding box center [1452, 190] width 155 height 18
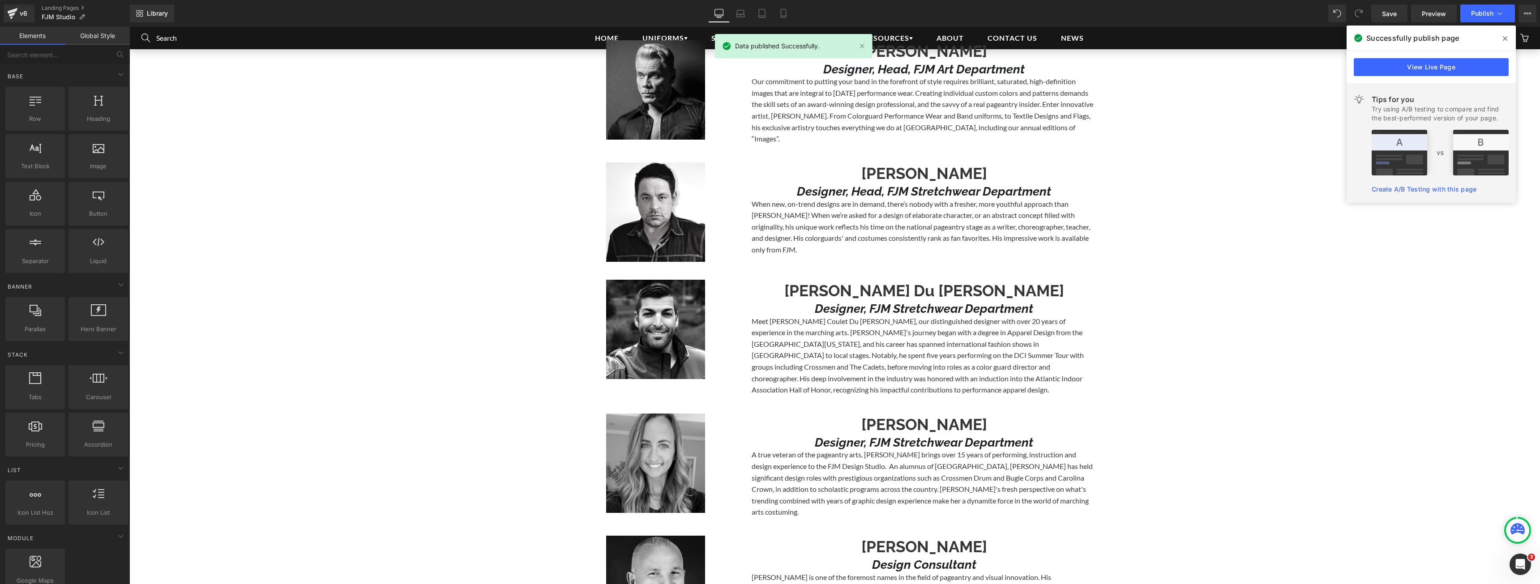
drag, startPoint x: 1508, startPoint y: 39, endPoint x: 743, endPoint y: 16, distance: 764.8
click at [1508, 39] on span at bounding box center [1505, 38] width 14 height 14
